Goal: Task Accomplishment & Management: Use online tool/utility

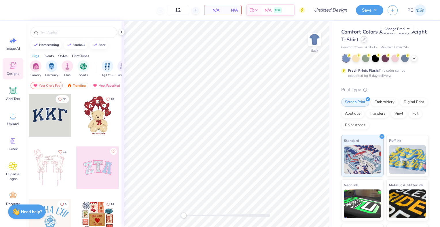
click at [366, 39] on icon at bounding box center [364, 39] width 3 height 3
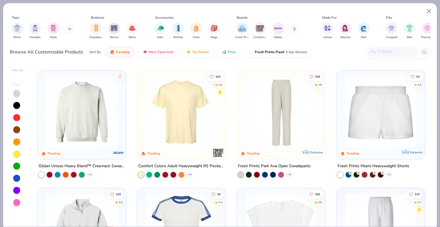
scroll to position [461, 0]
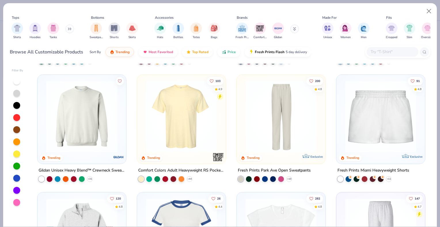
click at [210, 118] on img at bounding box center [181, 115] width 77 height 71
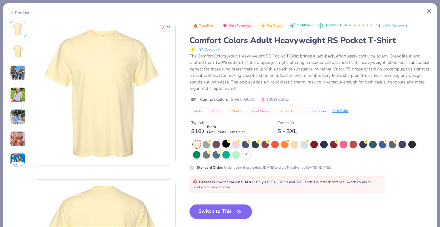
click at [227, 143] on div at bounding box center [226, 143] width 7 height 7
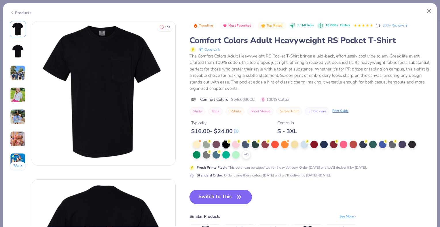
click at [232, 195] on button "Switch to This" at bounding box center [221, 196] width 63 height 14
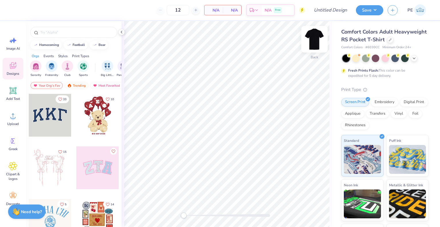
click at [316, 43] on img at bounding box center [314, 39] width 23 height 23
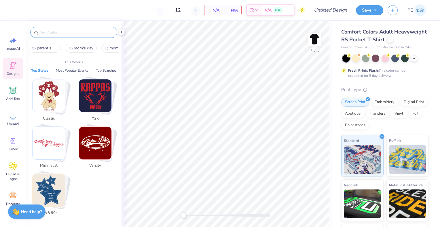
click at [62, 35] on input "text" at bounding box center [77, 32] width 74 height 6
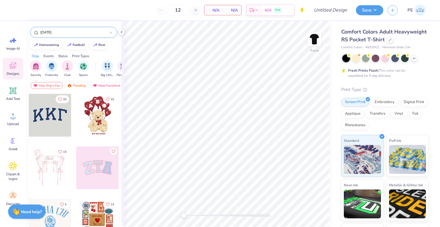
type input "[DATE]"
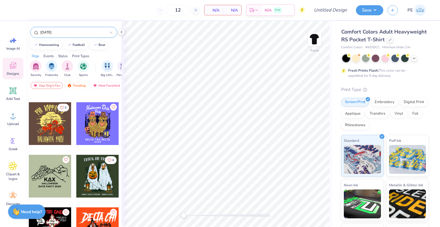
scroll to position [634, 0]
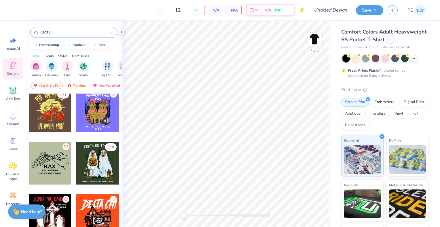
click at [50, 117] on div at bounding box center [50, 110] width 43 height 43
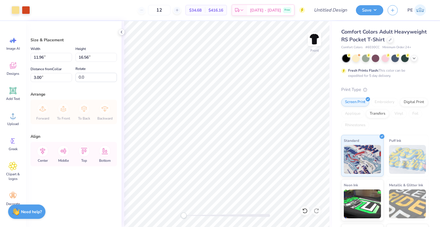
type input "11.96"
type input "16.56"
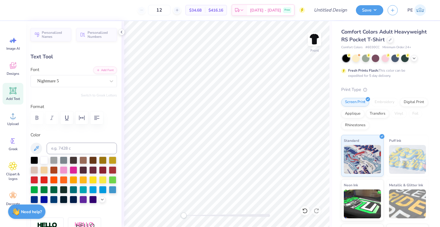
scroll to position [5, 1]
type textarea "freaky"
type textarea "Freaky Tekies"
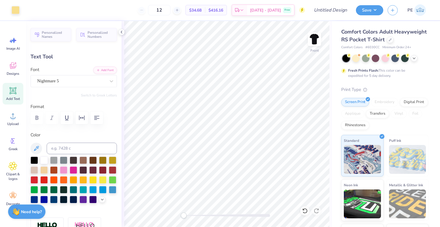
type input "9.78"
type input "2.81"
type input "16.76"
type textarea "[DATE]"
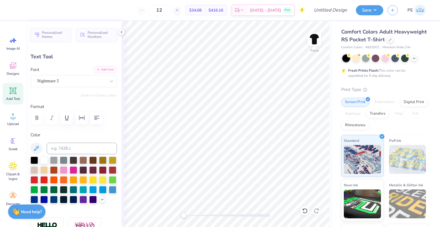
click at [98, 72] on button "Add Font" at bounding box center [105, 69] width 24 height 7
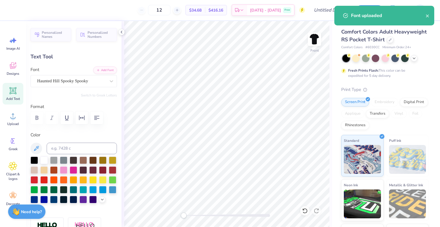
type input "12.80"
type input "7.23"
type input "2.85"
click at [55, 81] on div "Nightmare 5" at bounding box center [72, 80] width 70 height 9
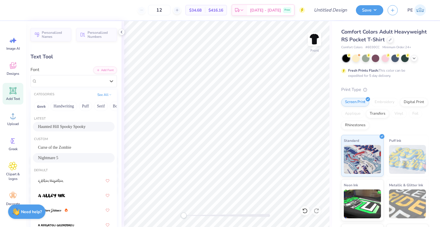
click at [56, 126] on span "Haunted Hill Spooky Spooky" at bounding box center [62, 126] width 48 height 6
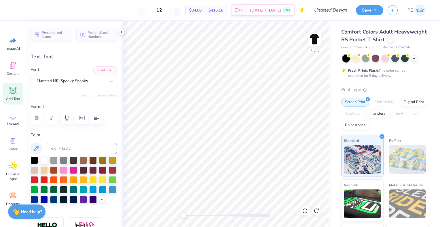
type input "11.56"
type input "2.67"
type input "16.55"
type textarea "[DATE]"
type input "14.32"
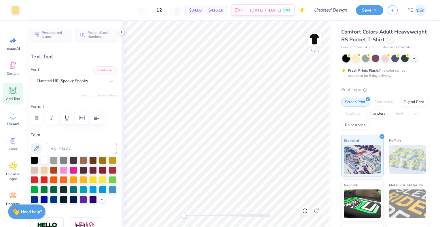
type input "2.08"
type input "17.22"
type input "12.02"
type input "1.75"
type input "17.24"
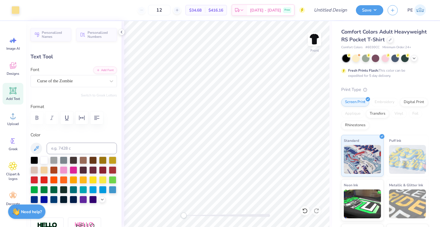
type input "0.73"
type input "0.79"
type input "14.77"
type input "0.84"
type input "0.77"
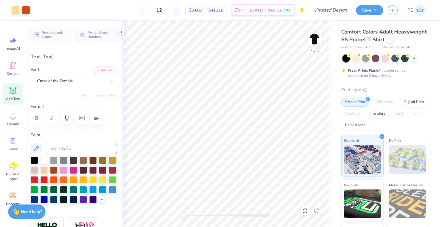
type input "14.07"
click at [28, 11] on div at bounding box center [26, 9] width 8 height 8
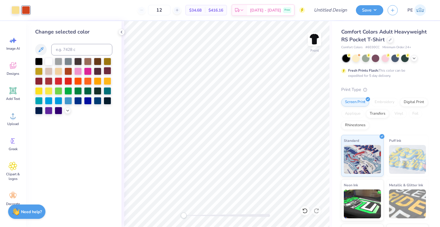
click at [107, 70] on div at bounding box center [107, 70] width 7 height 7
click at [88, 80] on div at bounding box center [87, 80] width 7 height 7
click at [77, 82] on div at bounding box center [77, 80] width 7 height 7
click at [69, 82] on div at bounding box center [68, 80] width 7 height 7
click at [67, 72] on div at bounding box center [68, 70] width 7 height 7
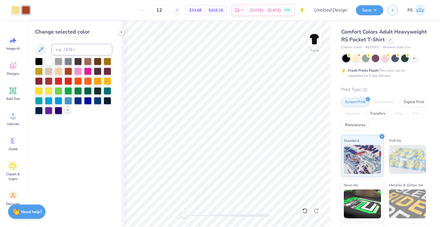
click at [67, 110] on icon at bounding box center [67, 110] width 5 height 5
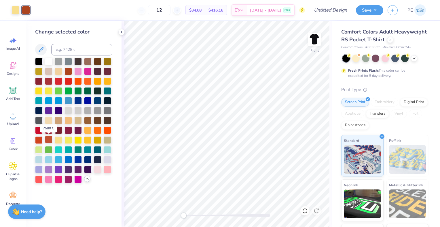
click at [47, 140] on div at bounding box center [48, 138] width 7 height 7
click at [39, 141] on div at bounding box center [38, 138] width 7 height 7
click at [12, 11] on div at bounding box center [16, 9] width 8 height 8
click at [48, 169] on div at bounding box center [48, 168] width 7 height 7
click at [37, 169] on div at bounding box center [38, 168] width 7 height 7
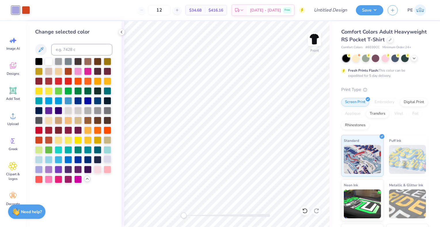
click at [108, 159] on div at bounding box center [107, 158] width 7 height 7
click at [58, 169] on div at bounding box center [58, 168] width 7 height 7
click at [67, 168] on div at bounding box center [68, 168] width 7 height 7
click at [77, 129] on div at bounding box center [77, 129] width 7 height 7
click at [106, 71] on div at bounding box center [107, 70] width 7 height 7
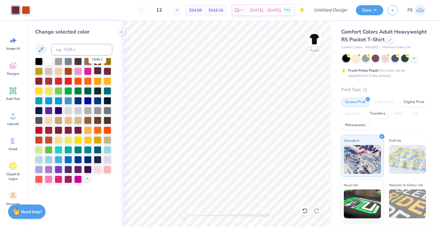
click at [97, 72] on div at bounding box center [97, 70] width 7 height 7
click at [78, 72] on div at bounding box center [77, 70] width 7 height 7
click at [88, 129] on div at bounding box center [87, 129] width 7 height 7
click at [59, 141] on div at bounding box center [58, 138] width 7 height 7
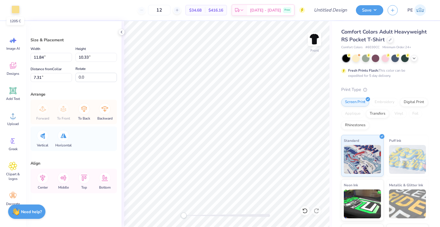
click at [18, 10] on div at bounding box center [16, 9] width 8 height 8
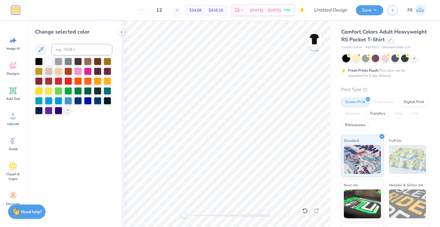
click at [66, 112] on div at bounding box center [68, 110] width 6 height 6
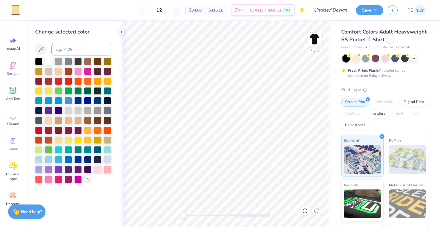
click at [110, 161] on div at bounding box center [107, 158] width 7 height 7
click at [99, 168] on div at bounding box center [97, 168] width 7 height 7
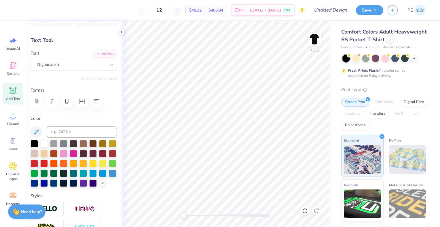
scroll to position [29, 0]
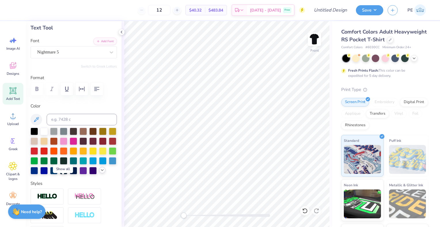
click at [101, 170] on polyline at bounding box center [102, 169] width 2 height 1
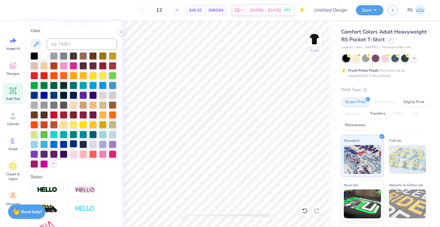
scroll to position [115, 0]
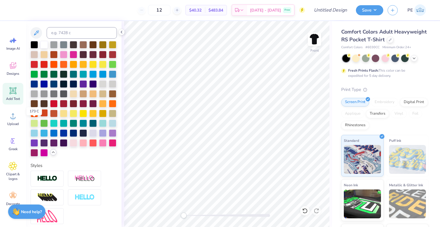
click at [40, 116] on div at bounding box center [43, 112] width 7 height 7
type input "12.02"
type input "1.75"
type input "17.44"
click at [77, 146] on div at bounding box center [73, 141] width 7 height 7
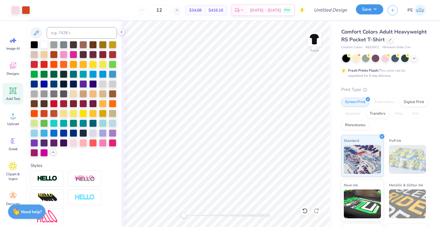
click at [376, 8] on button "Save" at bounding box center [369, 9] width 27 height 10
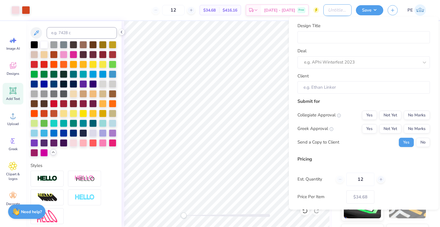
click at [334, 9] on input "Design Title" at bounding box center [338, 10] width 28 height 12
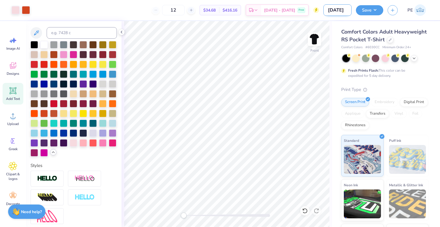
scroll to position [0, 3]
type input "[DATE]"
click at [372, 10] on button "Save" at bounding box center [369, 9] width 27 height 10
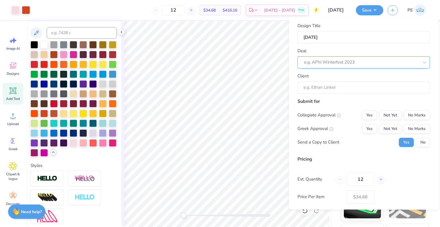
click at [336, 63] on div at bounding box center [361, 62] width 115 height 8
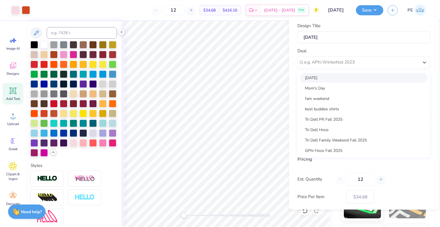
click at [336, 77] on div "[DATE]" at bounding box center [364, 78] width 128 height 10
type input "[PERSON_NAME]"
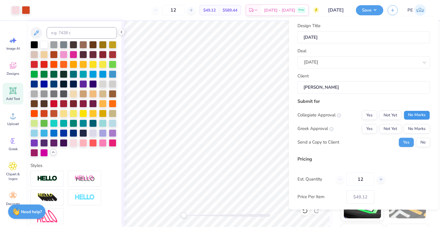
click at [412, 117] on button "No Marks" at bounding box center [417, 114] width 26 height 9
click at [385, 130] on button "Not Yet" at bounding box center [391, 128] width 22 height 9
type input "$40.51"
click at [422, 141] on button "No" at bounding box center [423, 141] width 14 height 9
drag, startPoint x: 367, startPoint y: 179, endPoint x: 346, endPoint y: 179, distance: 21.6
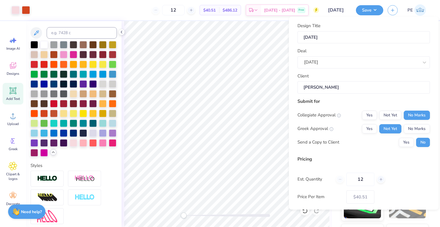
click at [346, 179] on div "12" at bounding box center [360, 178] width 49 height 13
type input "24"
type input "$28.62"
type input "24"
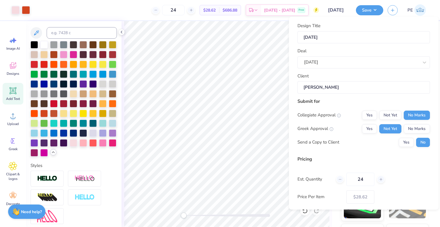
click at [343, 163] on div "Pricing Est. Quantity 24 Price Per Item $28.62 Customers will see this price on…" at bounding box center [364, 183] width 133 height 57
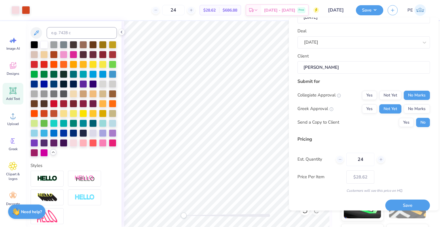
scroll to position [27, 0]
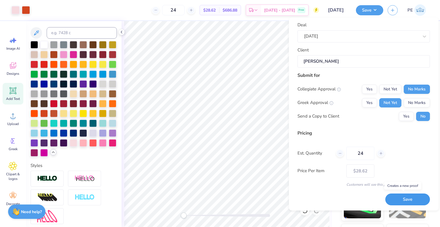
click at [411, 198] on button "Save" at bounding box center [408, 199] width 45 height 12
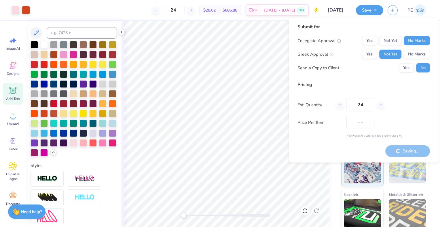
type input "$24.50"
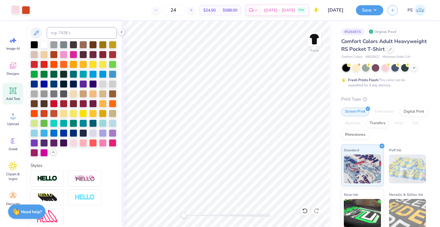
click at [16, 10] on div at bounding box center [16, 9] width 8 height 8
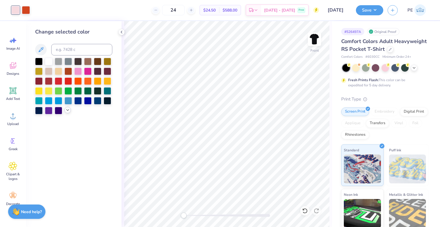
click at [68, 111] on icon at bounding box center [67, 110] width 5 height 5
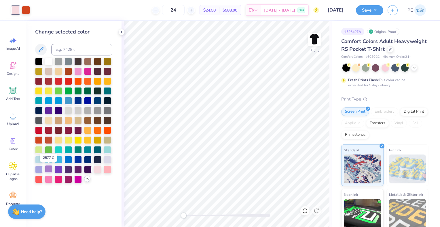
click at [47, 170] on div at bounding box center [48, 168] width 7 height 7
click at [107, 158] on div at bounding box center [107, 158] width 7 height 7
click at [67, 110] on div at bounding box center [68, 109] width 7 height 7
click at [48, 170] on div at bounding box center [48, 168] width 7 height 7
click at [38, 171] on div at bounding box center [38, 168] width 7 height 7
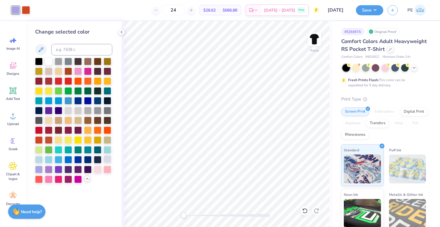
click at [107, 160] on div at bounding box center [107, 158] width 7 height 7
click at [50, 169] on div at bounding box center [48, 168] width 7 height 7
click at [413, 69] on icon at bounding box center [414, 67] width 5 height 5
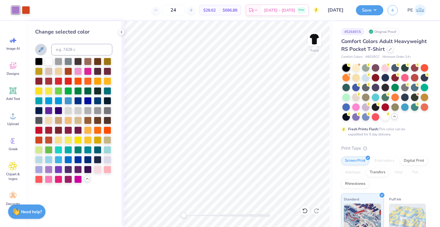
click at [40, 50] on icon at bounding box center [40, 49] width 7 height 7
click at [42, 49] on icon at bounding box center [40, 49] width 7 height 7
click at [205, 71] on li "Paste" at bounding box center [209, 74] width 45 height 11
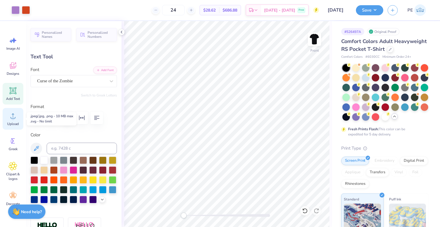
click at [13, 120] on div "Upload" at bounding box center [13, 119] width 21 height 22
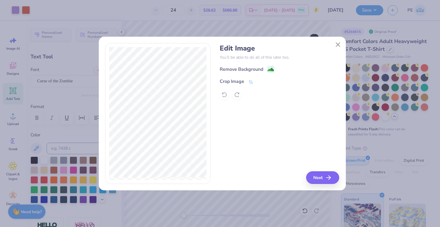
click at [246, 77] on div "Remove Background Crop Image" at bounding box center [280, 82] width 120 height 34
click at [245, 81] on div "Crop Image" at bounding box center [237, 81] width 34 height 7
click at [327, 177] on div "Edit Image You’ll be able to do all of this later too. Remove Background Crop I…" at bounding box center [280, 113] width 120 height 141
click at [259, 82] on icon at bounding box center [260, 81] width 3 height 3
click at [320, 176] on button "Next" at bounding box center [323, 177] width 33 height 13
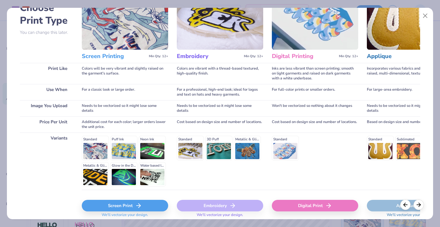
scroll to position [61, 0]
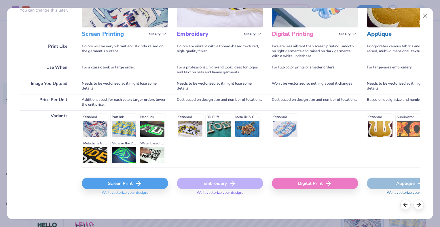
click at [125, 183] on div "Screen Print" at bounding box center [125, 183] width 86 height 12
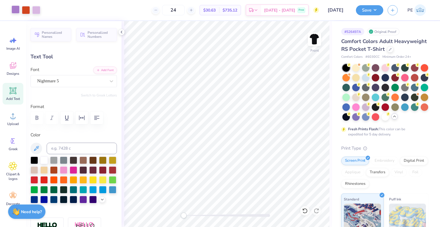
drag, startPoint x: 16, startPoint y: 12, endPoint x: 20, endPoint y: 12, distance: 3.2
click at [18, 12] on div at bounding box center [16, 9] width 8 height 8
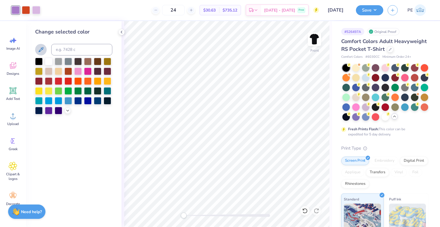
click at [43, 52] on icon at bounding box center [40, 49] width 7 height 7
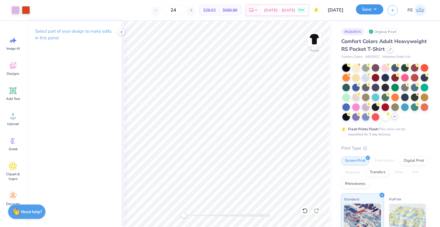
click at [369, 13] on button "Save" at bounding box center [369, 9] width 27 height 10
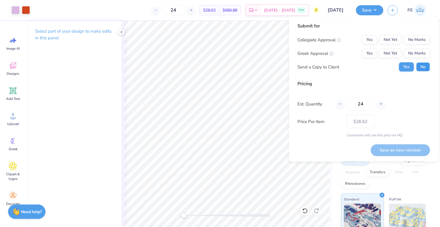
click at [422, 66] on button "No" at bounding box center [423, 66] width 14 height 9
click at [413, 39] on button "No Marks" at bounding box center [417, 39] width 26 height 9
click at [391, 55] on button "Not Yet" at bounding box center [391, 53] width 22 height 9
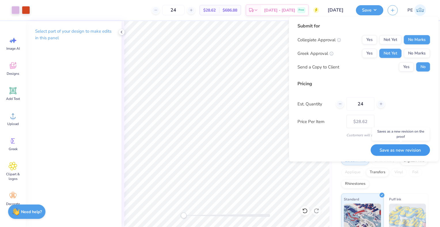
click at [413, 150] on button "Save as new revision" at bounding box center [400, 150] width 59 height 12
type input "$28.62"
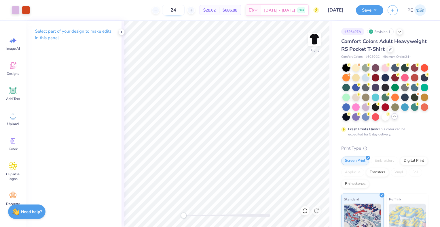
drag, startPoint x: 192, startPoint y: 10, endPoint x: 178, endPoint y: 14, distance: 14.1
click at [178, 14] on input "24" at bounding box center [173, 10] width 22 height 10
drag, startPoint x: 185, startPoint y: 10, endPoint x: 174, endPoint y: 12, distance: 11.3
click at [174, 12] on input "36" at bounding box center [173, 10] width 22 height 10
type input "24"
